Goal: Task Accomplishment & Management: Use online tool/utility

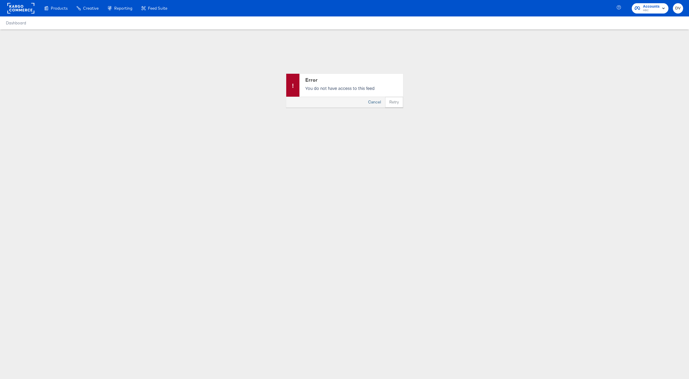
click at [378, 103] on button "Cancel" at bounding box center [374, 102] width 21 height 11
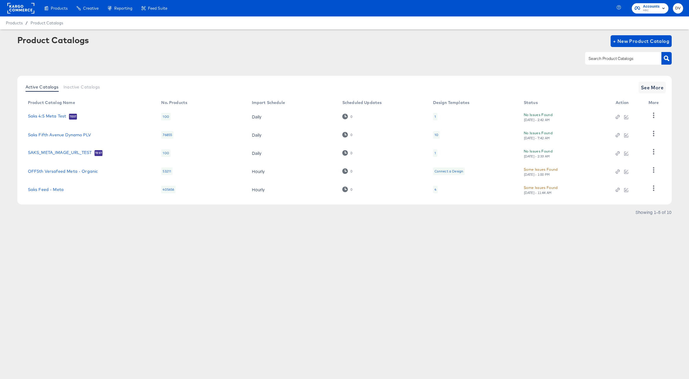
click at [647, 10] on span "HBC" at bounding box center [651, 10] width 17 height 5
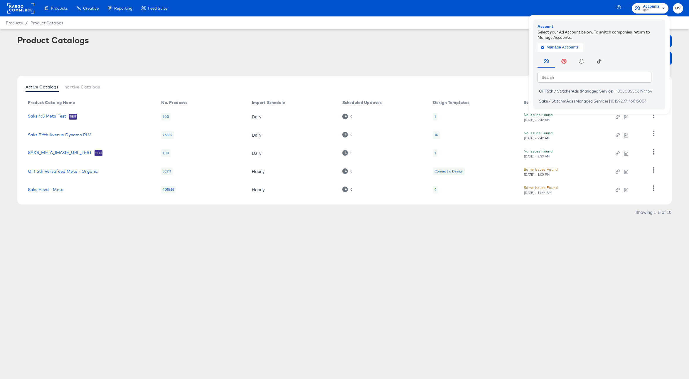
click at [414, 55] on div at bounding box center [344, 58] width 654 height 13
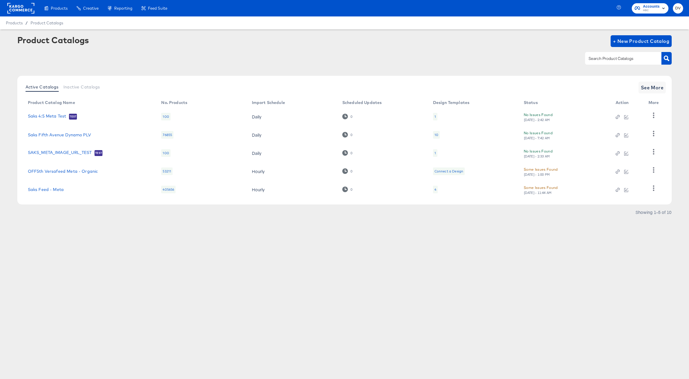
click at [18, 11] on rect at bounding box center [20, 8] width 27 height 11
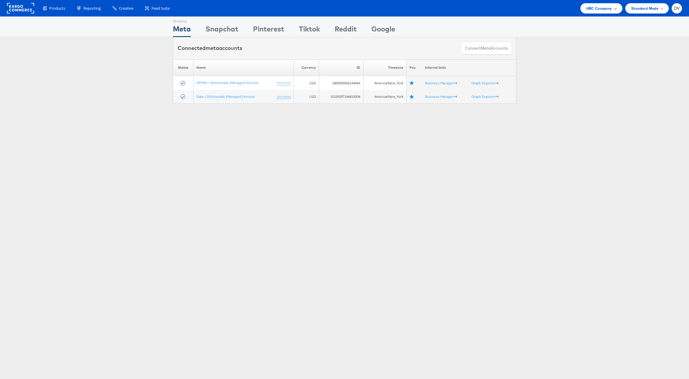
click at [597, 11] on span "HBC Company" at bounding box center [599, 8] width 26 height 6
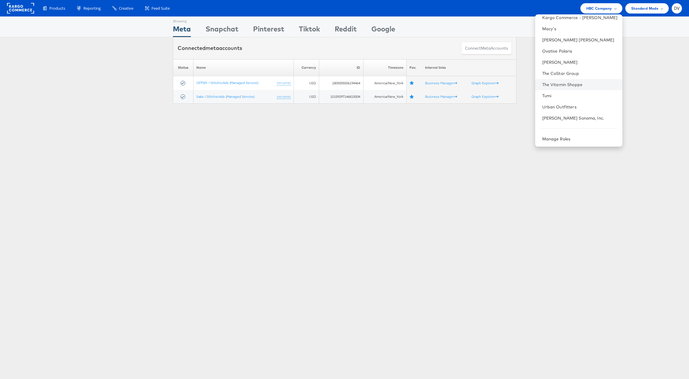
scroll to position [82, 0]
click at [564, 53] on li "Ovative Polaris" at bounding box center [578, 50] width 87 height 11
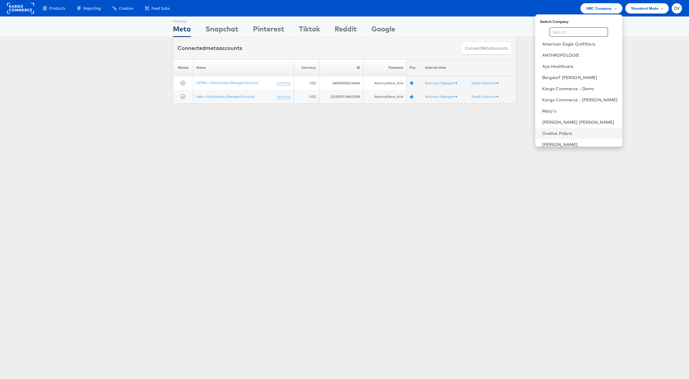
click at [571, 130] on li "Ovative Polaris" at bounding box center [578, 133] width 87 height 11
click at [571, 131] on link "Ovative Polaris" at bounding box center [579, 133] width 75 height 6
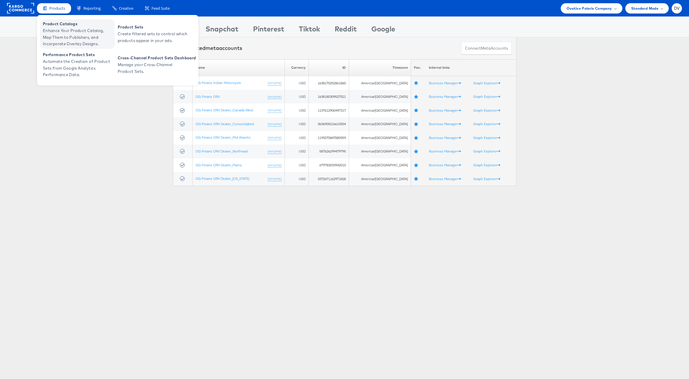
click at [60, 39] on span "Enhance Your Product Catalog, Map Them to Publishers, and Incorporate Overlay D…" at bounding box center [78, 37] width 70 height 20
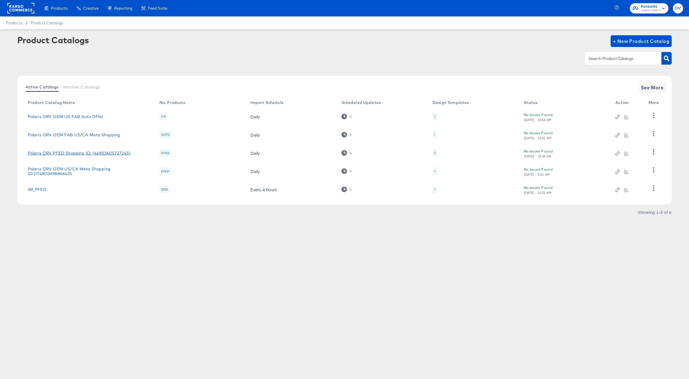
click at [77, 154] on link "Polaris ORV PFED Shopping ID: 1468534057272451" at bounding box center [79, 153] width 103 height 5
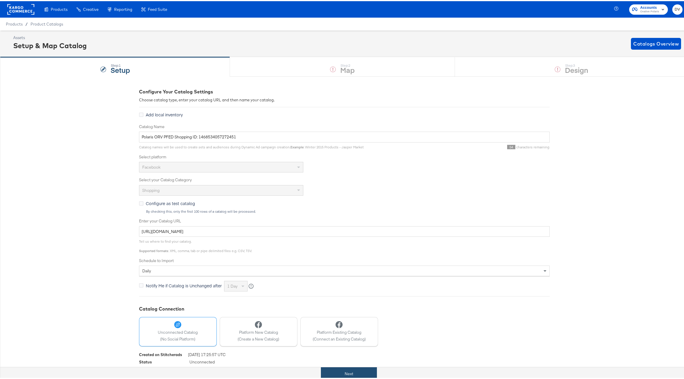
click at [355, 375] on button "Next" at bounding box center [349, 372] width 56 height 13
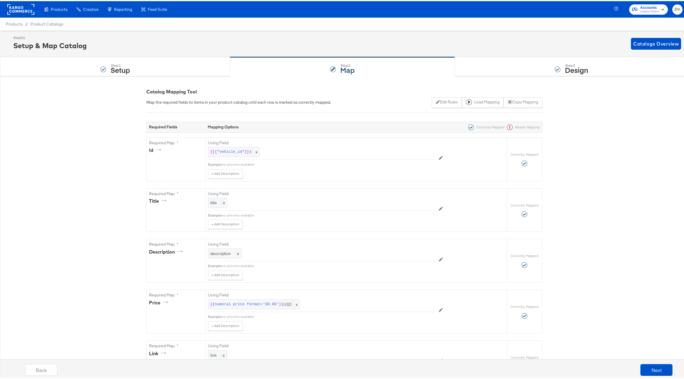
click at [517, 65] on div "Step: 3 Design" at bounding box center [572, 65] width 234 height 19
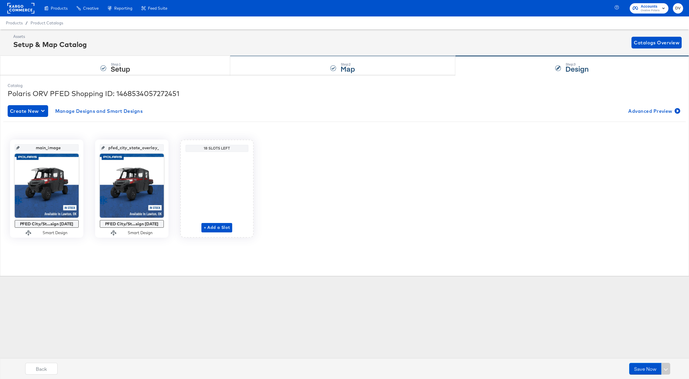
click at [301, 64] on div "Step: 2 Map" at bounding box center [342, 65] width 225 height 19
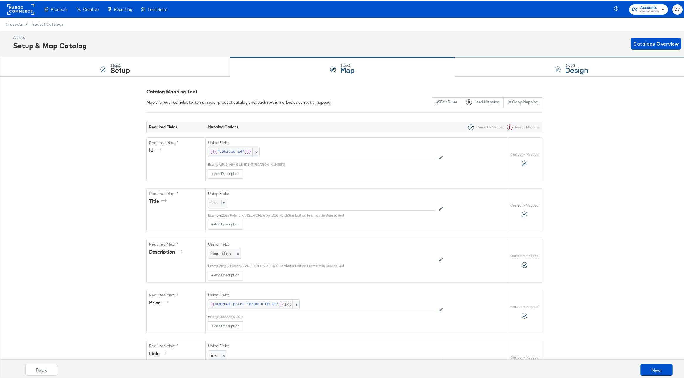
click at [479, 66] on div "Step: 3 Design" at bounding box center [572, 65] width 234 height 19
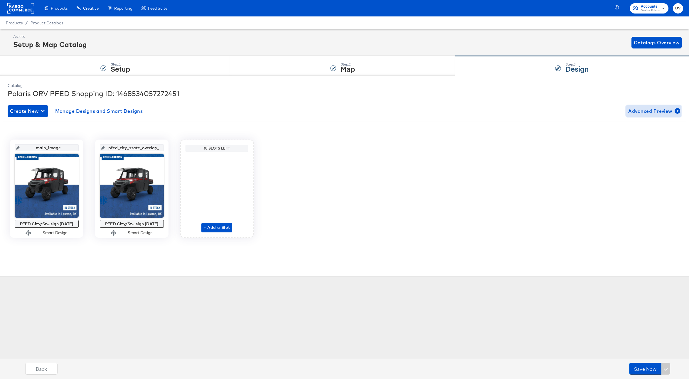
click at [639, 112] on span "Advanced Preview" at bounding box center [653, 111] width 51 height 8
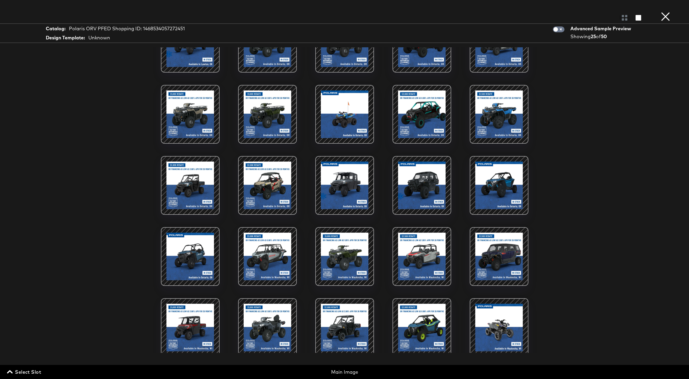
scroll to position [66, 0]
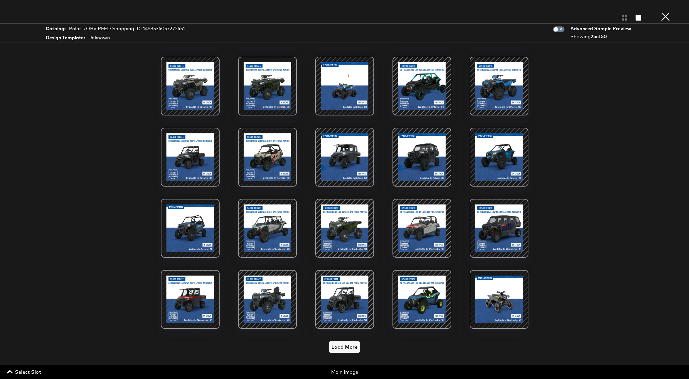
click at [340, 345] on span "Load More" at bounding box center [344, 346] width 26 height 8
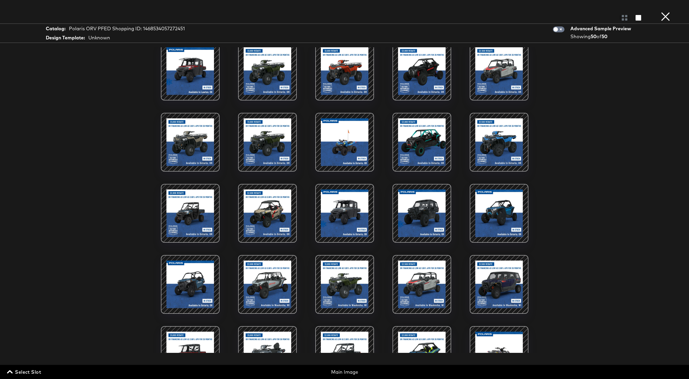
scroll to position [0, 0]
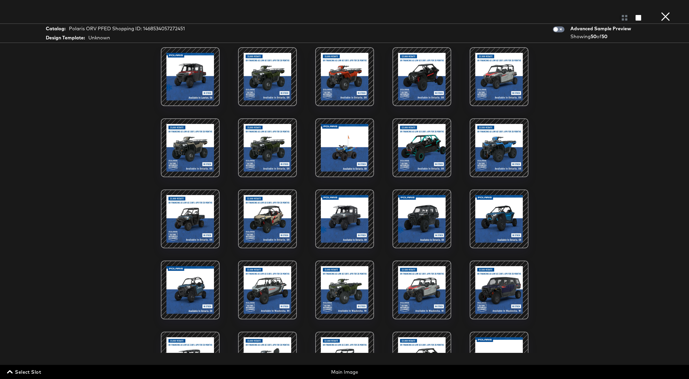
click at [663, 12] on button "×" at bounding box center [665, 6] width 12 height 12
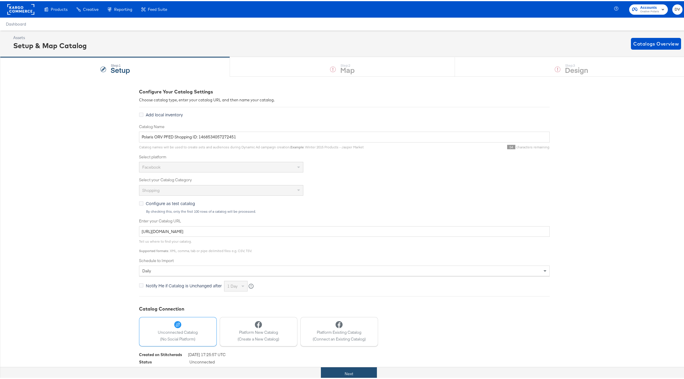
click at [367, 369] on button "Next" at bounding box center [349, 372] width 56 height 13
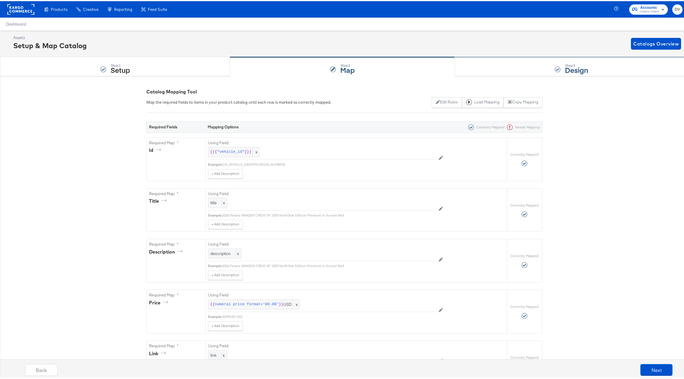
click at [499, 72] on div "Step: 3 Design" at bounding box center [572, 65] width 234 height 19
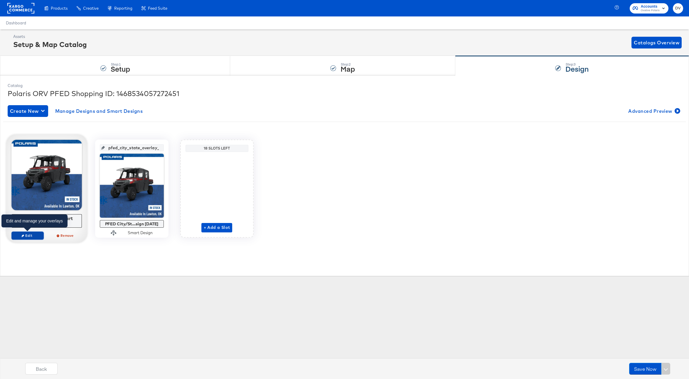
click at [34, 234] on span "Edit" at bounding box center [27, 235] width 27 height 4
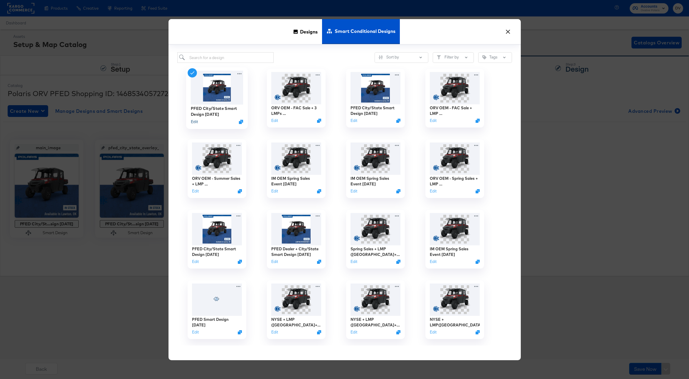
click at [196, 123] on button "Edit" at bounding box center [193, 122] width 7 height 6
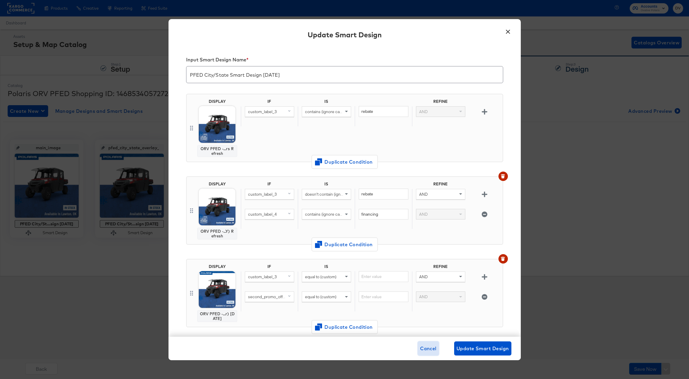
click at [436, 349] on span "Cancel" at bounding box center [428, 348] width 16 height 8
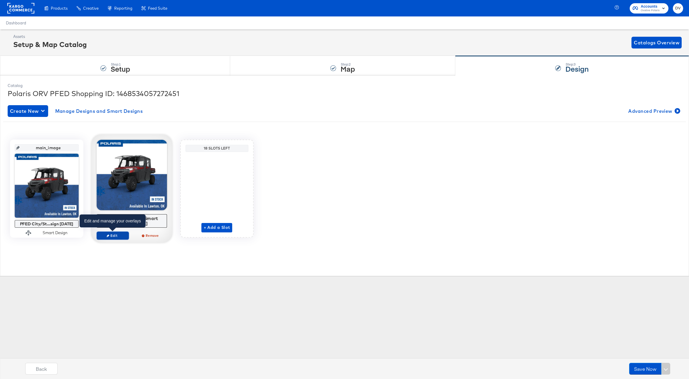
click at [116, 238] on button "Edit" at bounding box center [113, 235] width 32 height 8
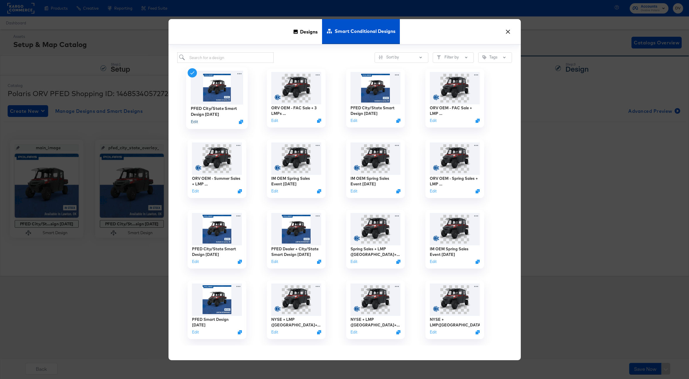
click at [194, 121] on button "Edit" at bounding box center [193, 122] width 7 height 6
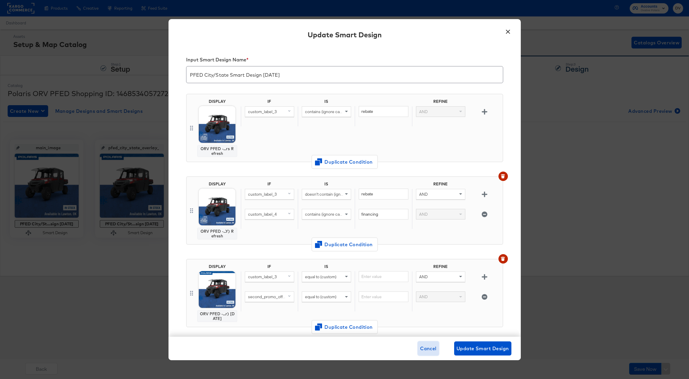
click at [427, 346] on span "Cancel" at bounding box center [428, 348] width 16 height 8
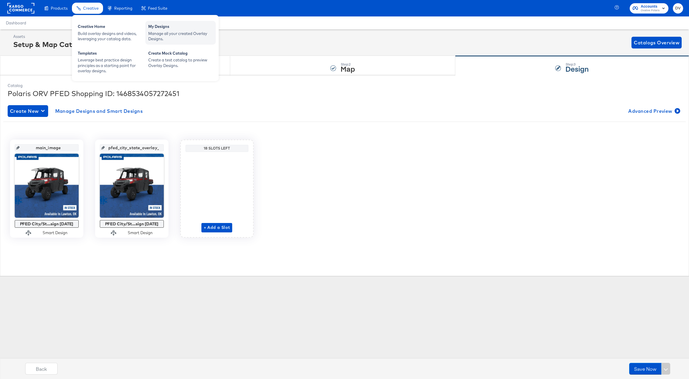
click at [155, 31] on div "Manage all your created Overlay Designs." at bounding box center [180, 36] width 65 height 11
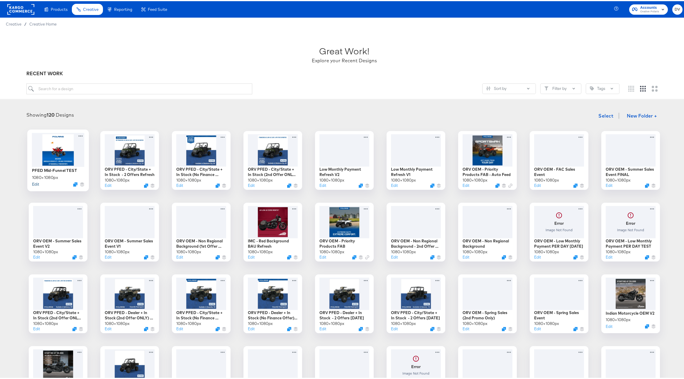
click at [33, 181] on button "Edit" at bounding box center [35, 183] width 7 height 6
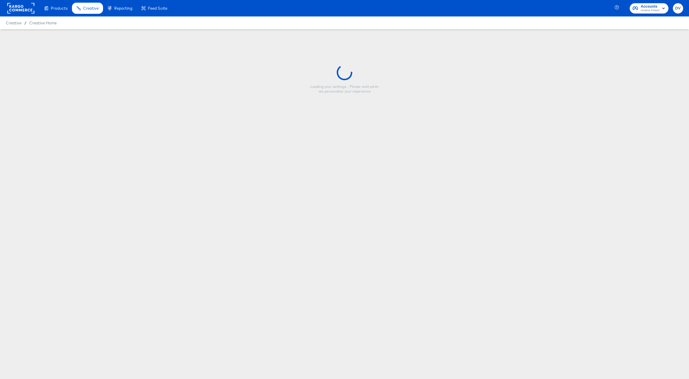
type input "PFED Mid-Funnel TEST"
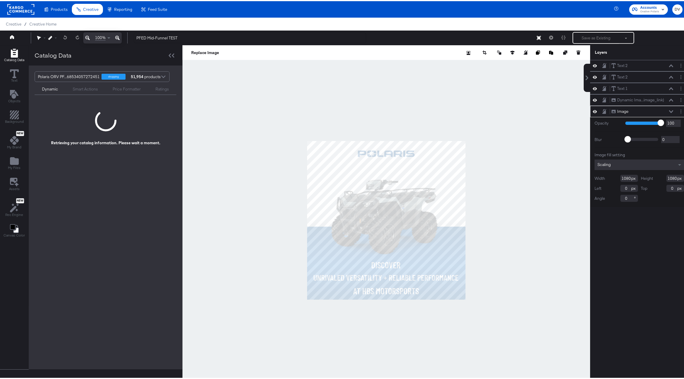
click at [473, 117] on div at bounding box center [387, 219] width 408 height 350
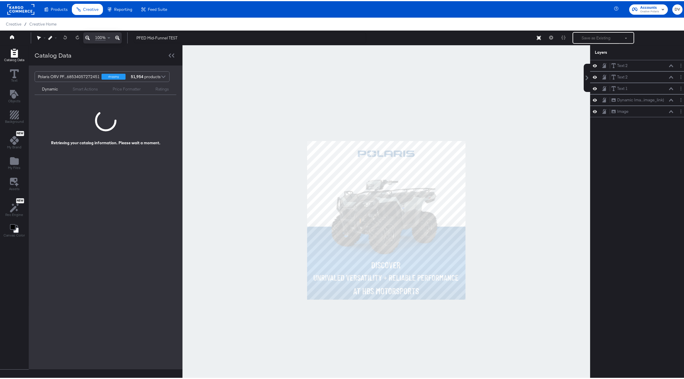
click at [484, 115] on div at bounding box center [387, 219] width 408 height 350
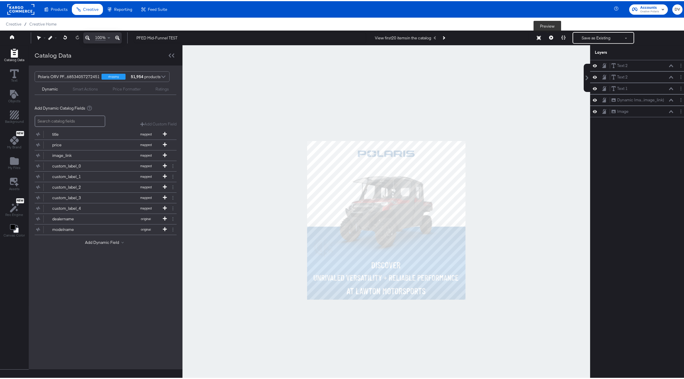
click at [549, 37] on icon at bounding box center [551, 36] width 4 height 4
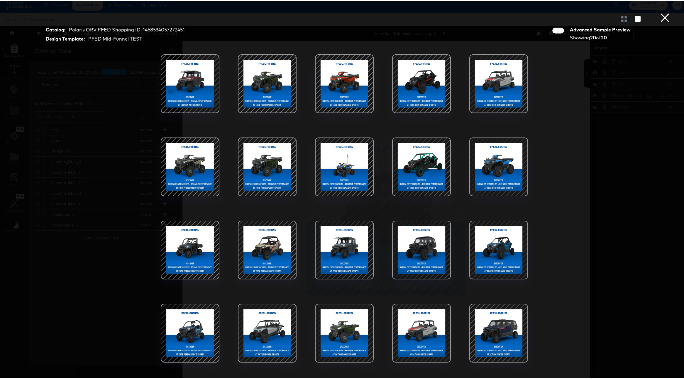
scroll to position [15, 0]
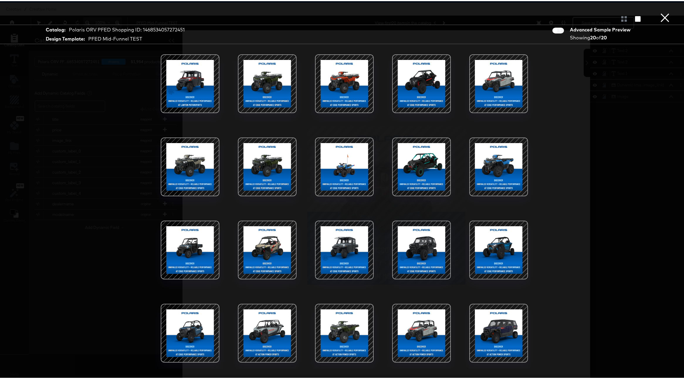
click at [205, 90] on div at bounding box center [190, 83] width 50 height 50
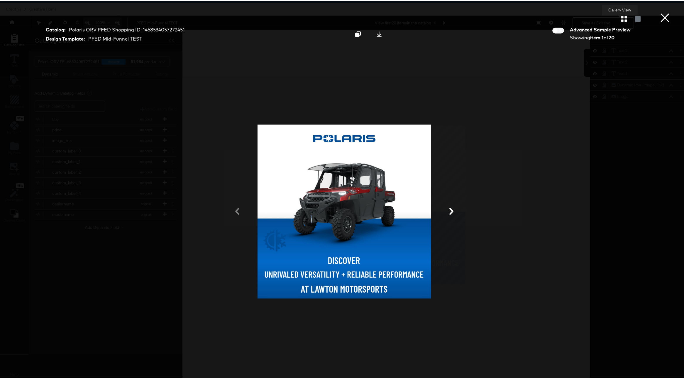
click at [622, 16] on icon "button" at bounding box center [625, 18] width 6 height 6
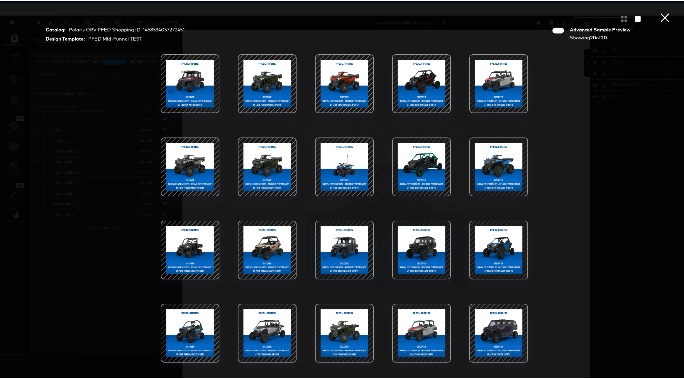
click at [362, 246] on div at bounding box center [345, 249] width 50 height 50
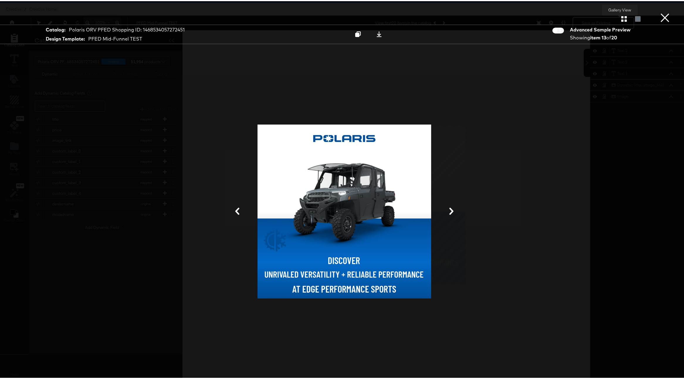
click at [622, 18] on icon "button" at bounding box center [625, 18] width 6 height 6
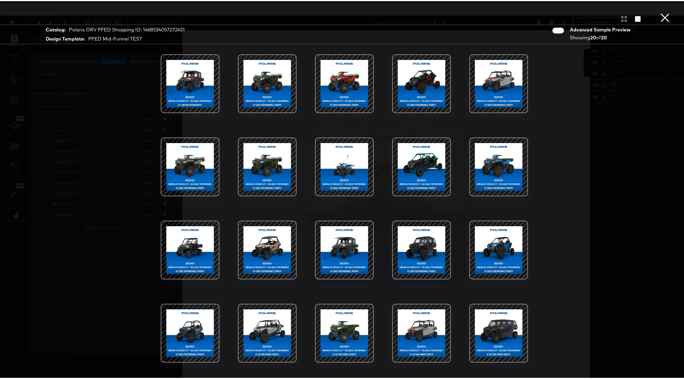
click at [659, 12] on button "×" at bounding box center [665, 6] width 12 height 12
